Goal: Task Accomplishment & Management: Manage account settings

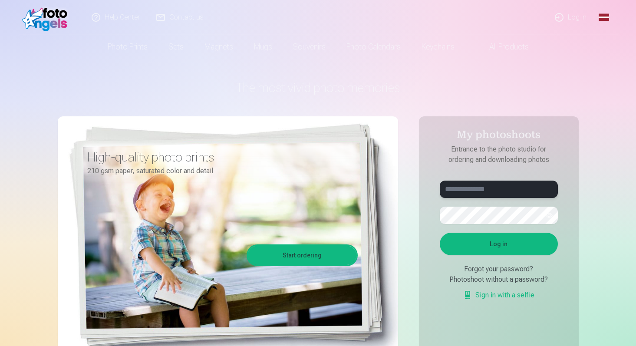
click at [469, 192] on input "text" at bounding box center [499, 189] width 118 height 17
type input "**********"
click at [509, 250] on button "Log in" at bounding box center [499, 244] width 118 height 23
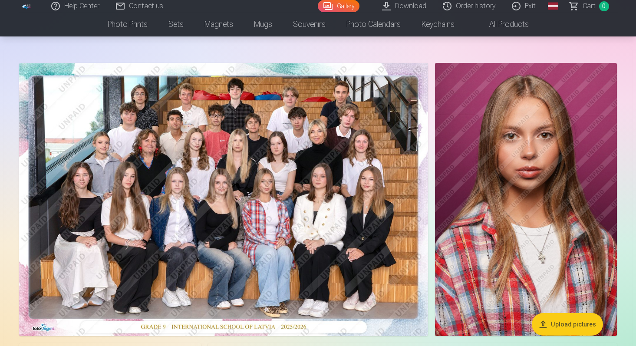
scroll to position [33, 0]
